Goal: Use online tool/utility: Utilize a website feature to perform a specific function

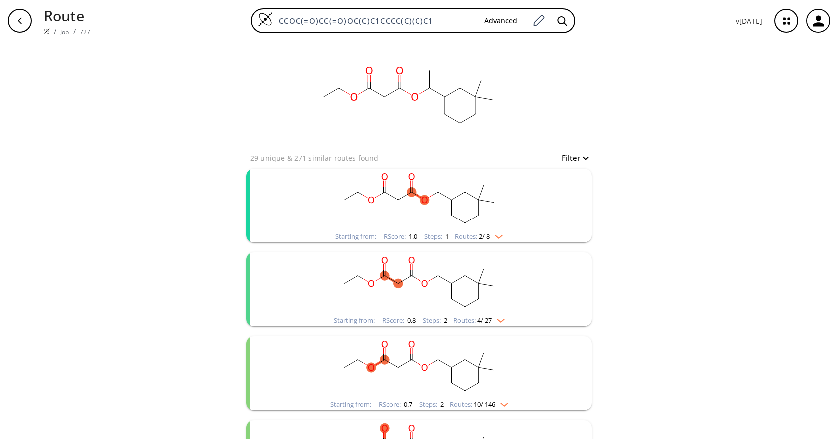
click at [444, 230] on rect "clusters" at bounding box center [418, 199] width 259 height 62
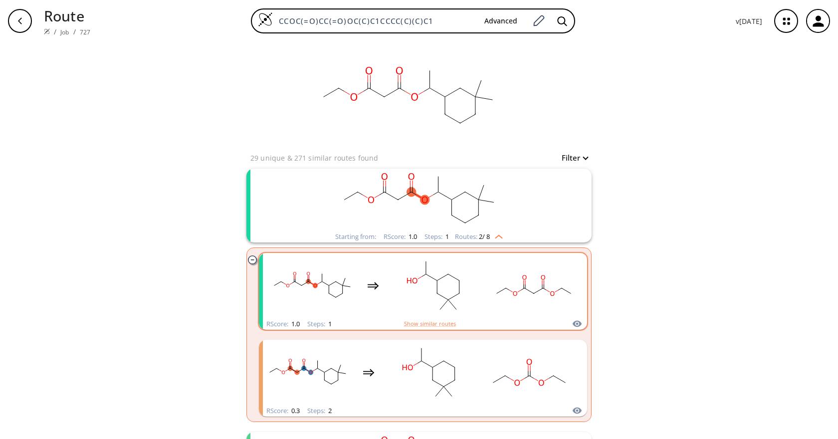
click at [430, 301] on rect "clusters" at bounding box center [434, 285] width 90 height 62
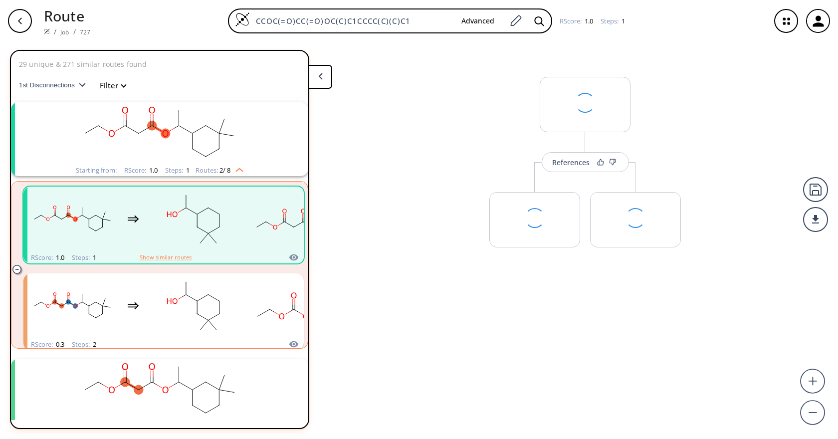
scroll to position [23, 0]
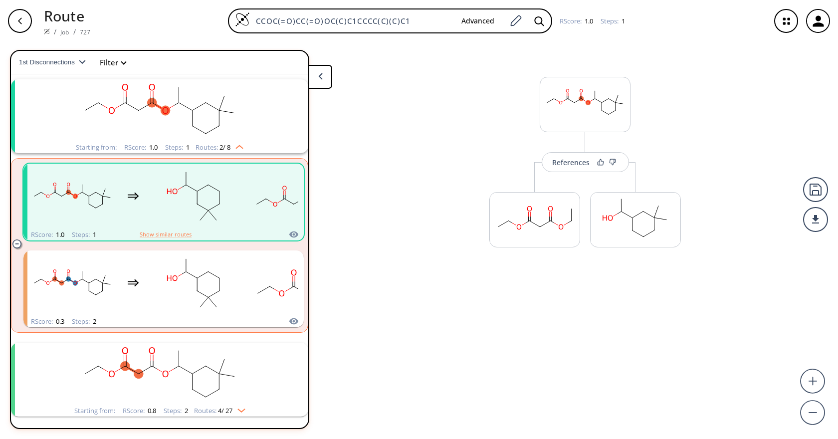
click at [710, 195] on div "References More routes from here More routes from here" at bounding box center [419, 236] width 838 height 389
